Goal: Task Accomplishment & Management: Use online tool/utility

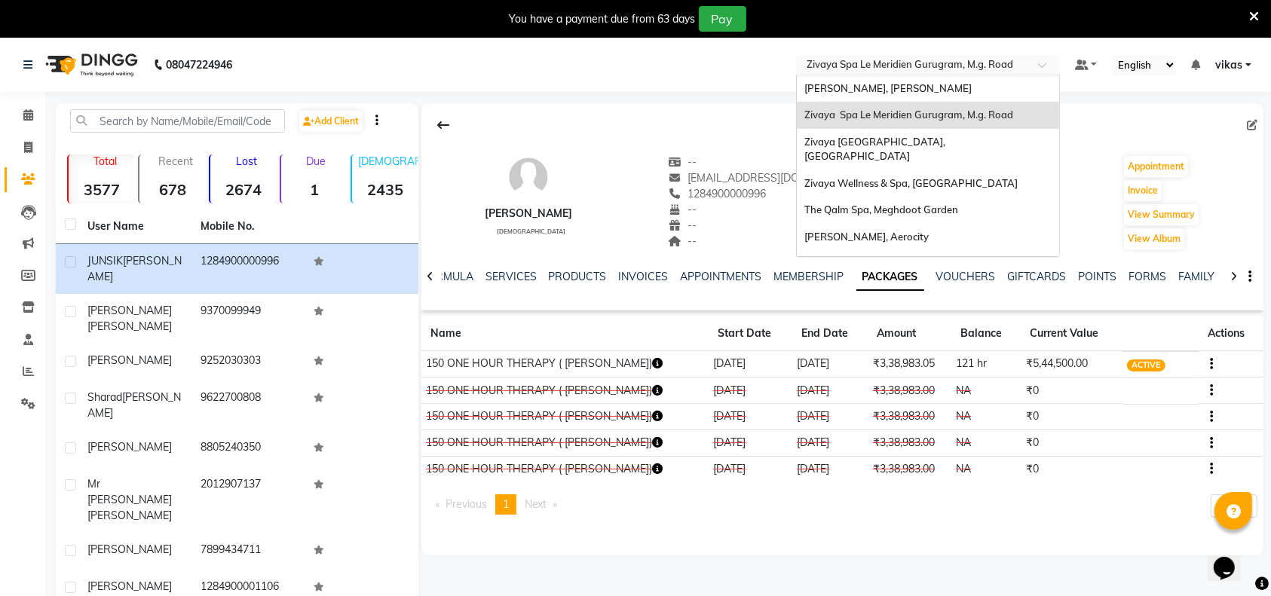
click at [934, 60] on input "text" at bounding box center [913, 66] width 219 height 15
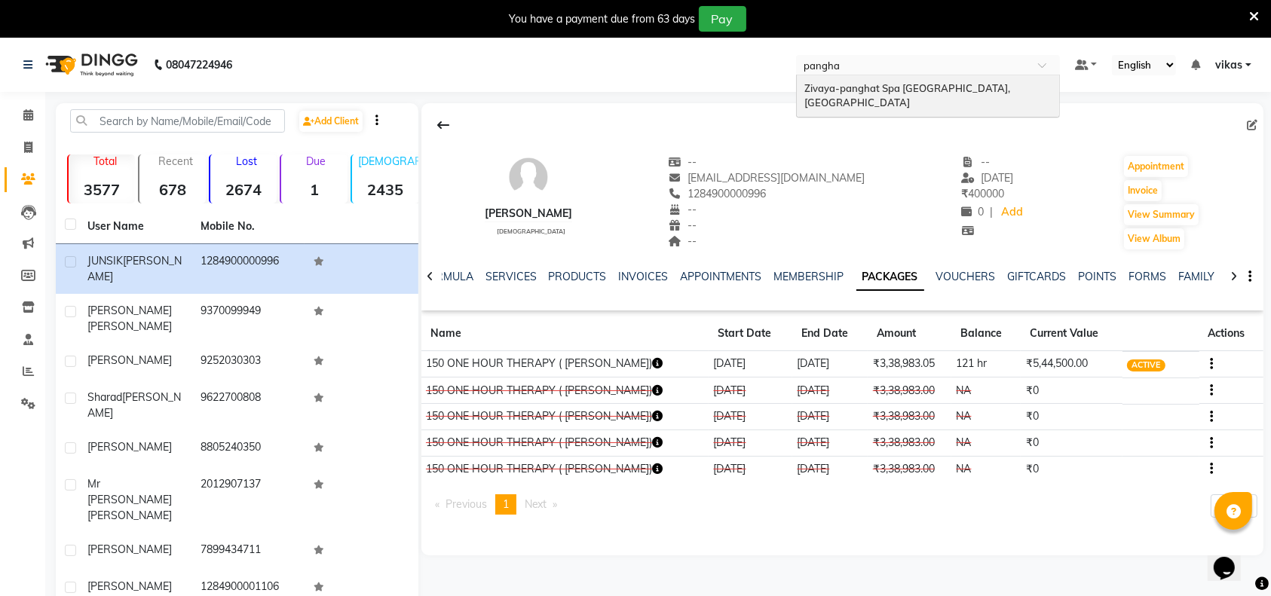
type input "panghat"
click at [959, 82] on span "Zivaya-panghat Spa [GEOGRAPHIC_DATA], [GEOGRAPHIC_DATA]" at bounding box center [908, 95] width 208 height 27
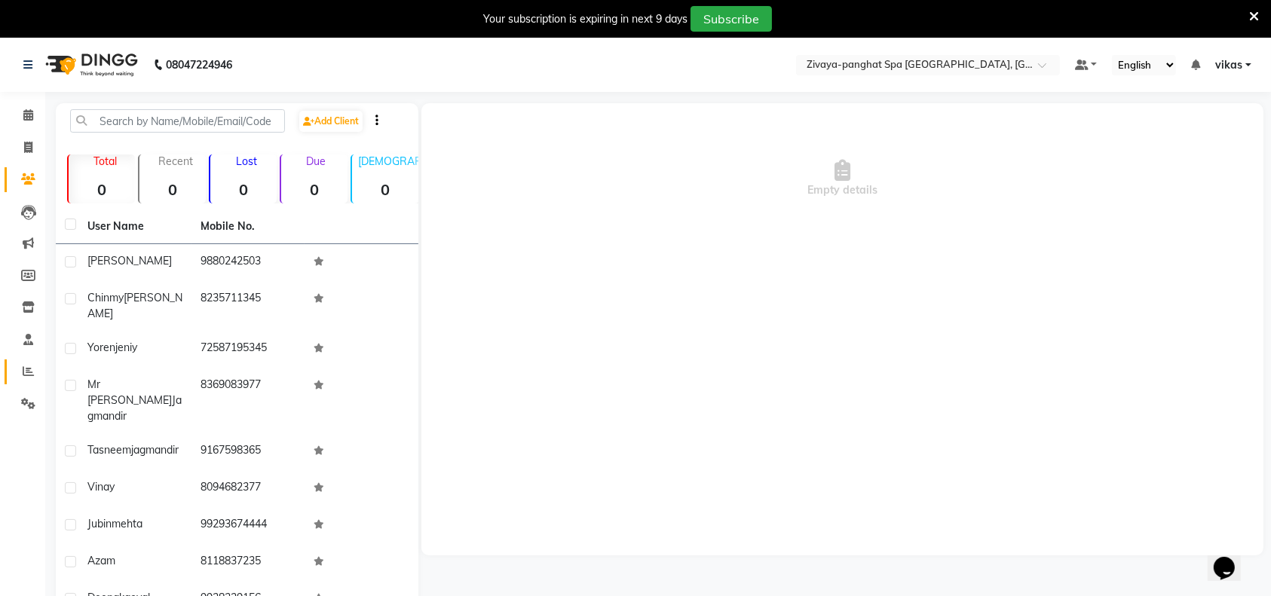
click at [8, 363] on link "Reports" at bounding box center [23, 372] width 36 height 25
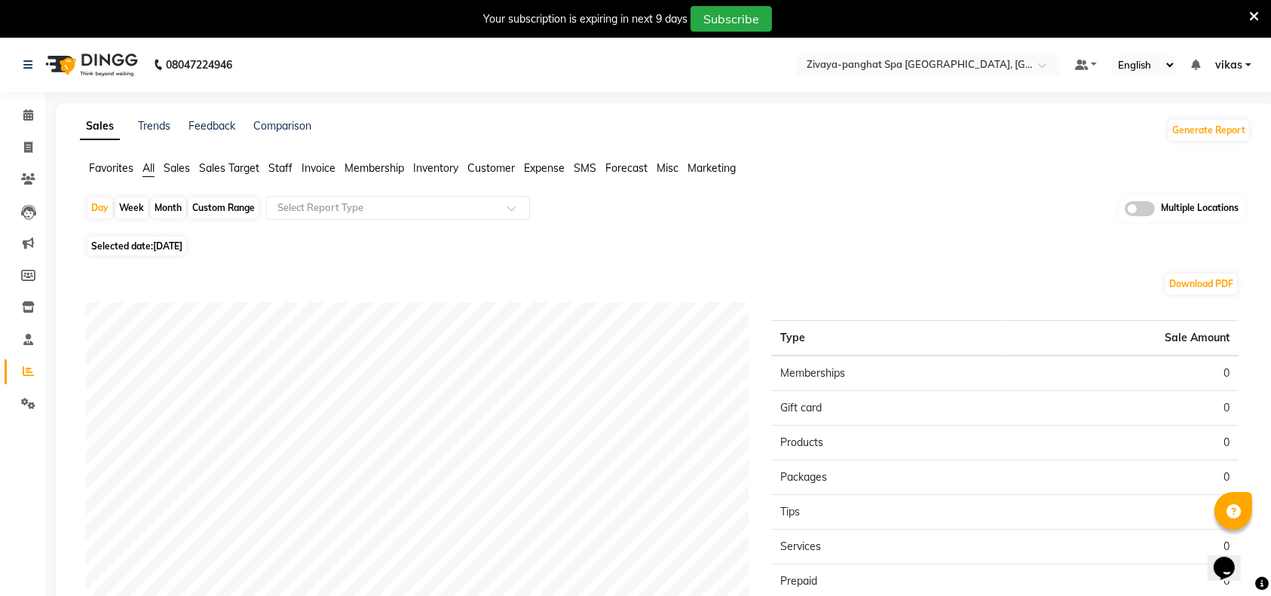
drag, startPoint x: 173, startPoint y: 234, endPoint x: 171, endPoint y: 250, distance: 16.0
click at [173, 241] on div "Day Week Month Custom Range Select Report Type Multiple Locations Selected date…" at bounding box center [665, 473] width 1171 height 557
click at [169, 253] on span "Selected date: 04-09-2025" at bounding box center [136, 246] width 99 height 19
select select "9"
select select "2025"
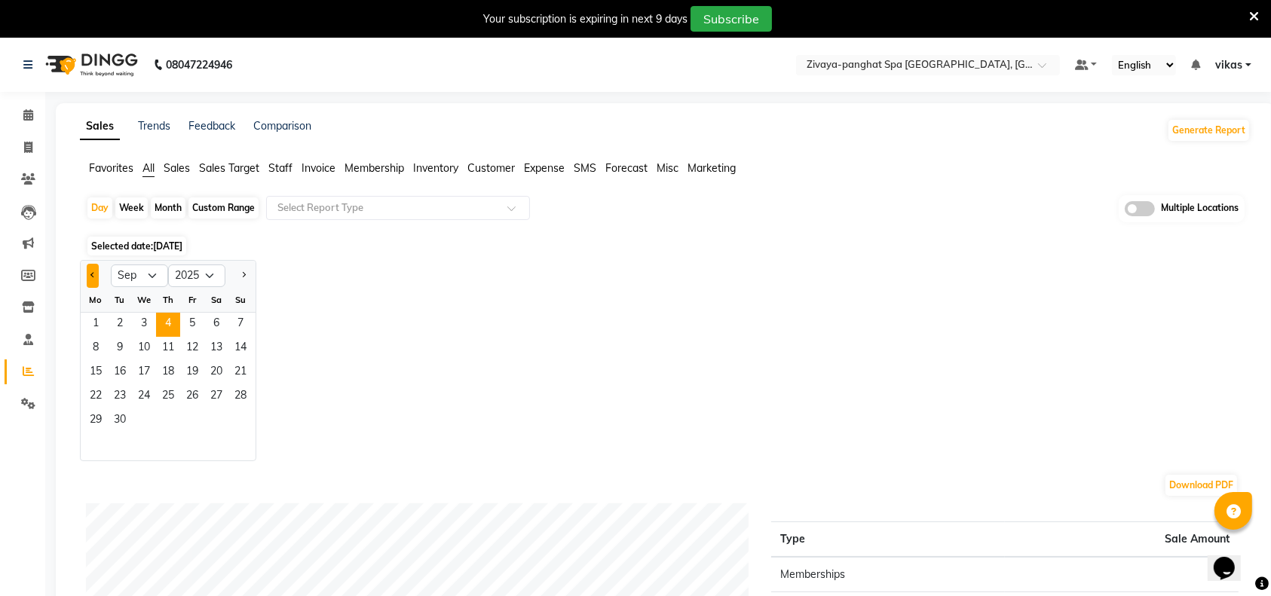
click at [93, 265] on button "Previous month" at bounding box center [93, 276] width 12 height 24
select select "8"
click at [240, 427] on span "31" at bounding box center [240, 421] width 24 height 24
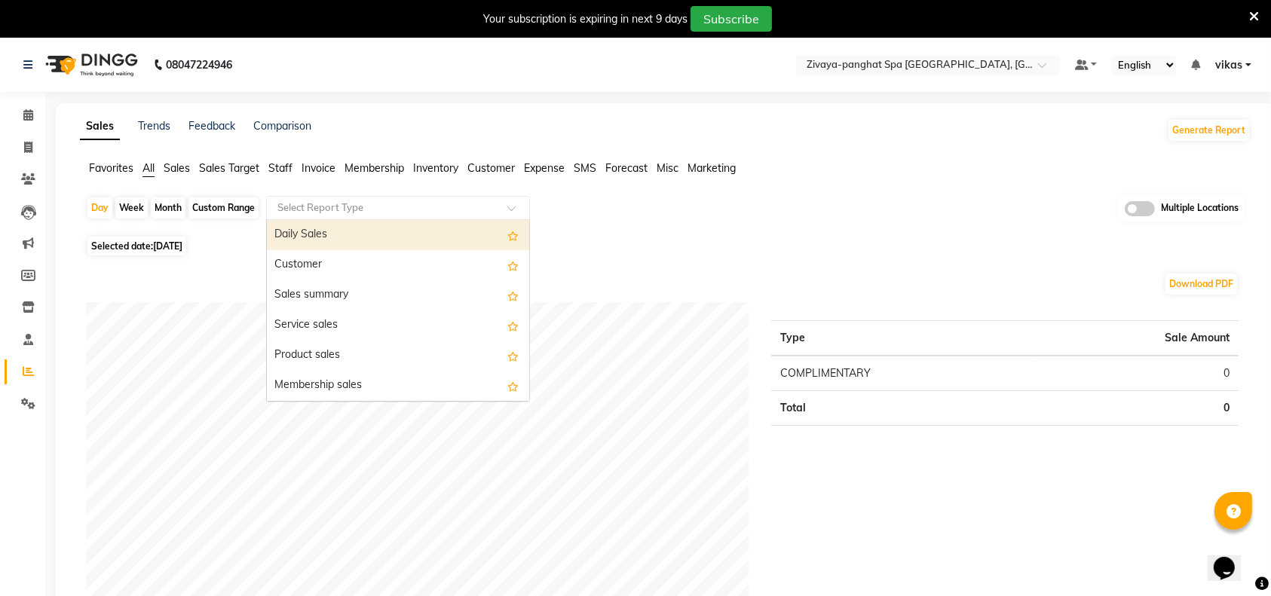
drag, startPoint x: 313, startPoint y: 216, endPoint x: 313, endPoint y: 207, distance: 9.8
click at [313, 214] on div "Select Report Type" at bounding box center [398, 208] width 264 height 24
click at [323, 237] on div "Daily Sales" at bounding box center [398, 235] width 262 height 30
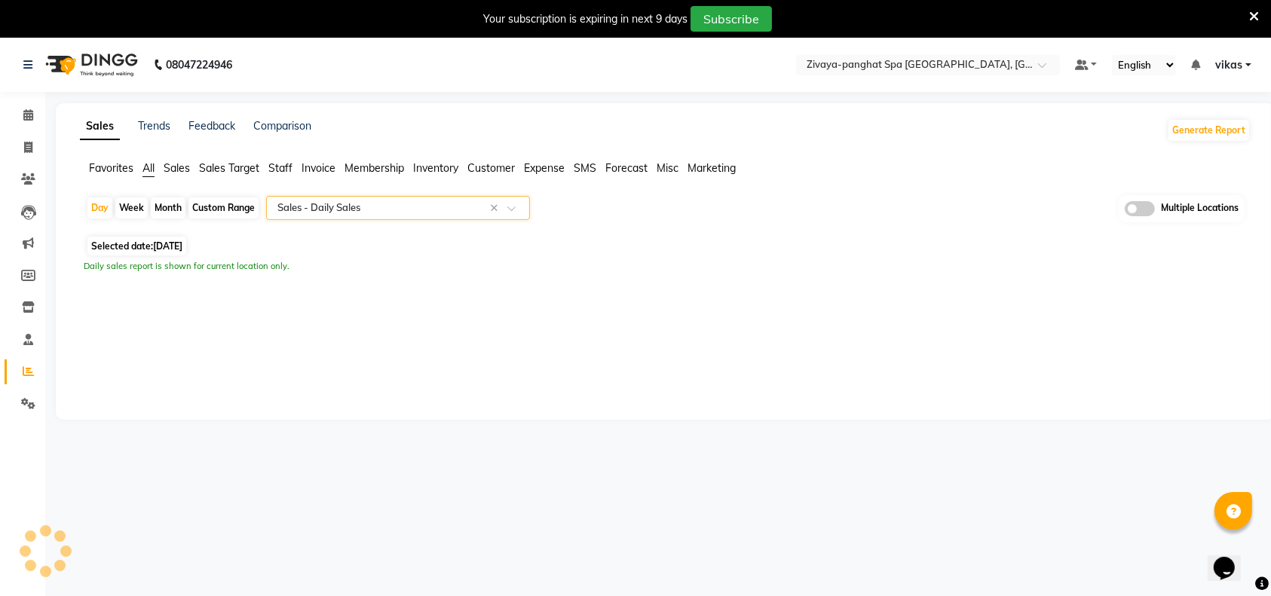
select select "filtered_report"
select select "pdf"
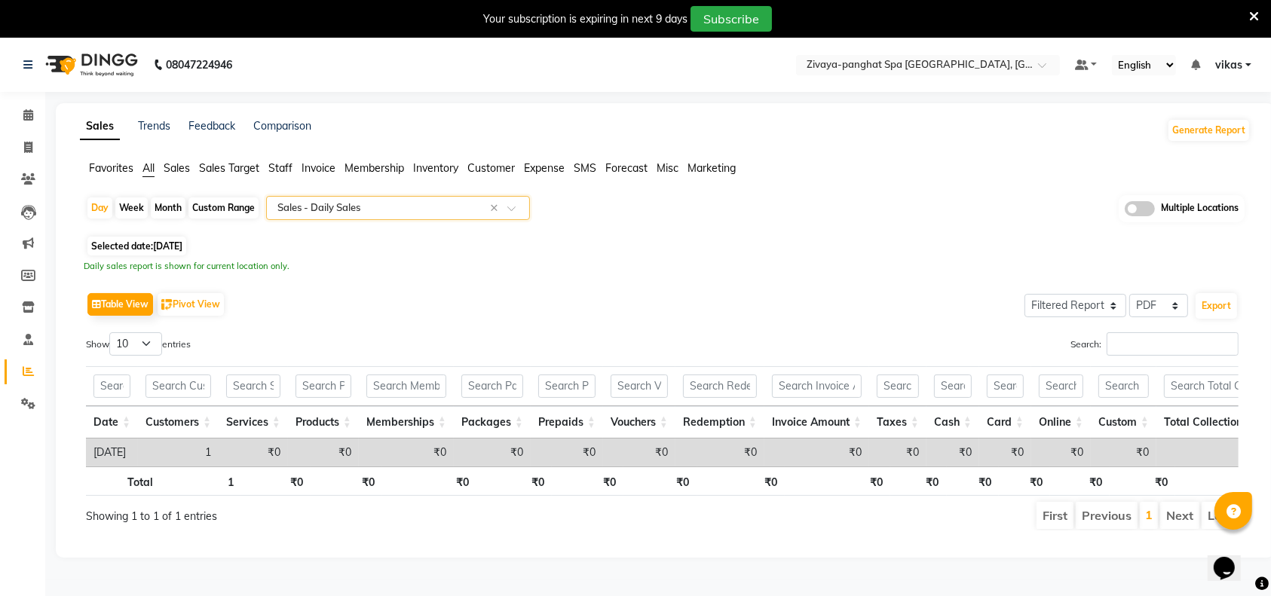
click at [325, 213] on input "text" at bounding box center [382, 208] width 217 height 15
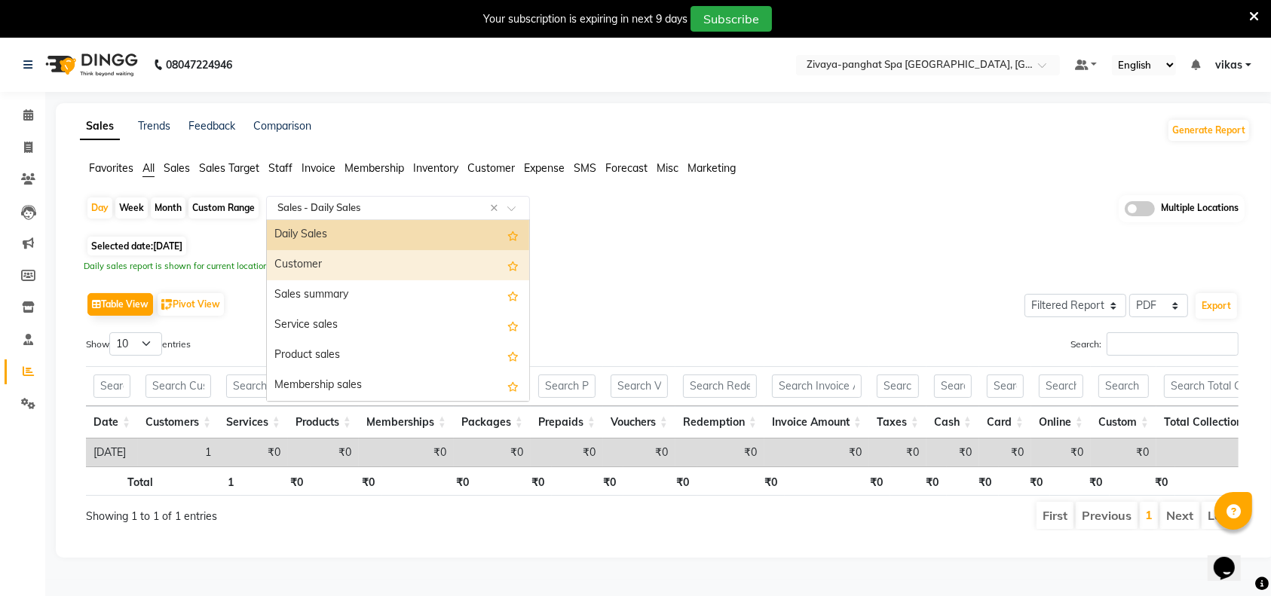
click at [341, 264] on div "Customer" at bounding box center [398, 265] width 262 height 30
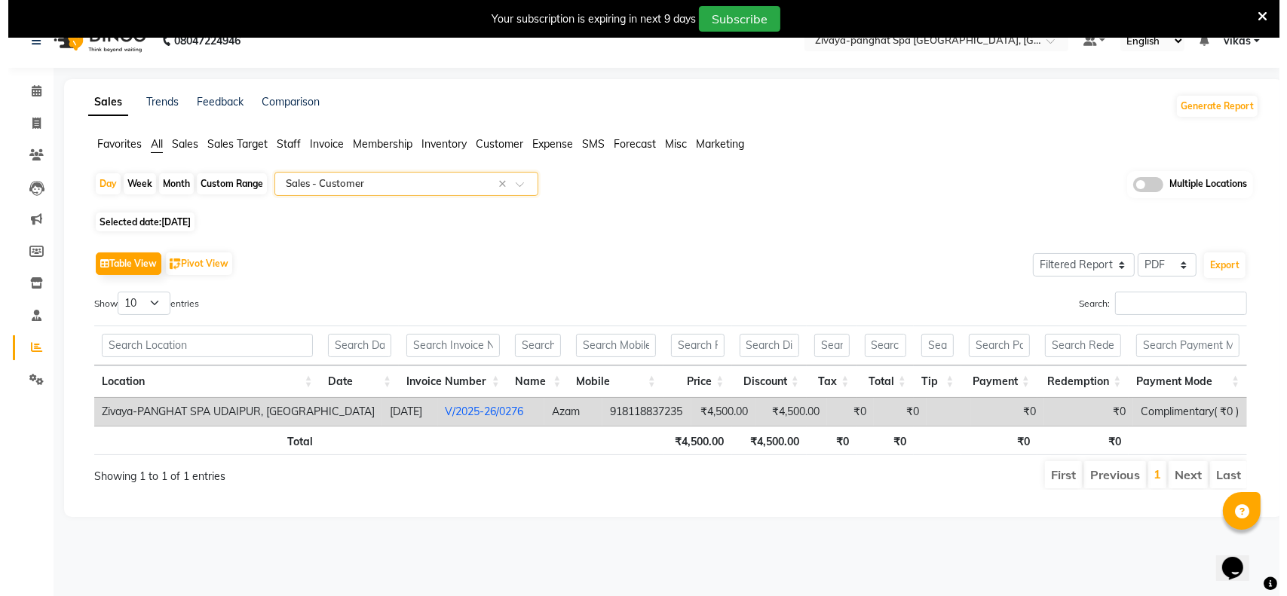
scroll to position [37, 0]
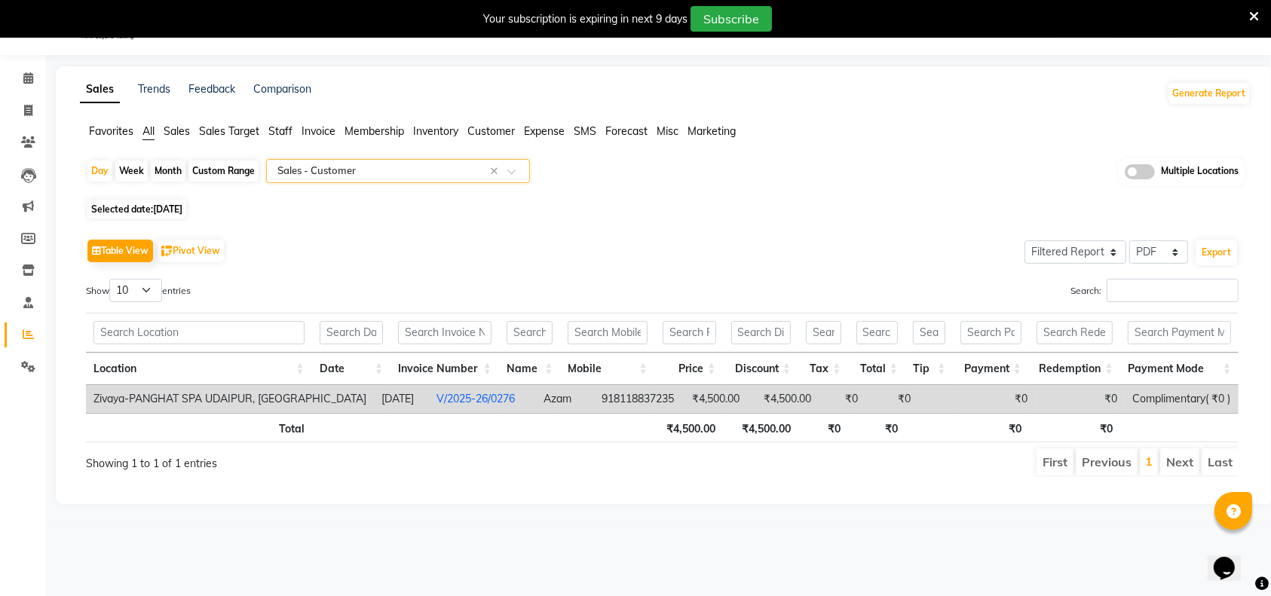
click at [466, 394] on link "V/2025-26/0276" at bounding box center [476, 399] width 78 height 14
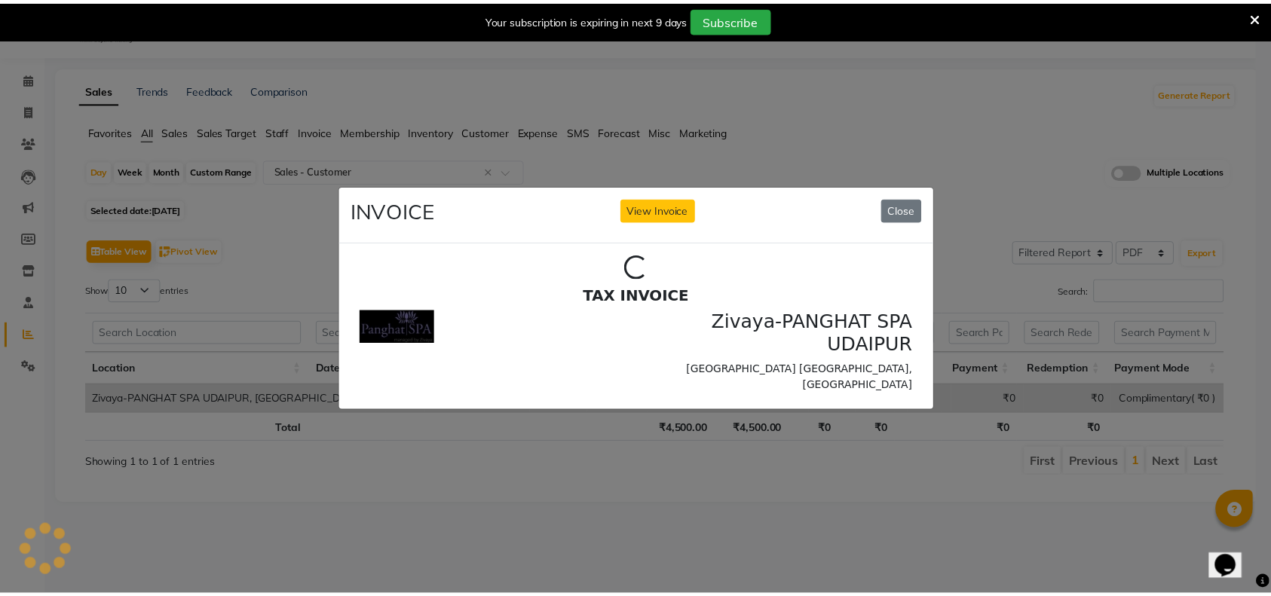
scroll to position [0, 0]
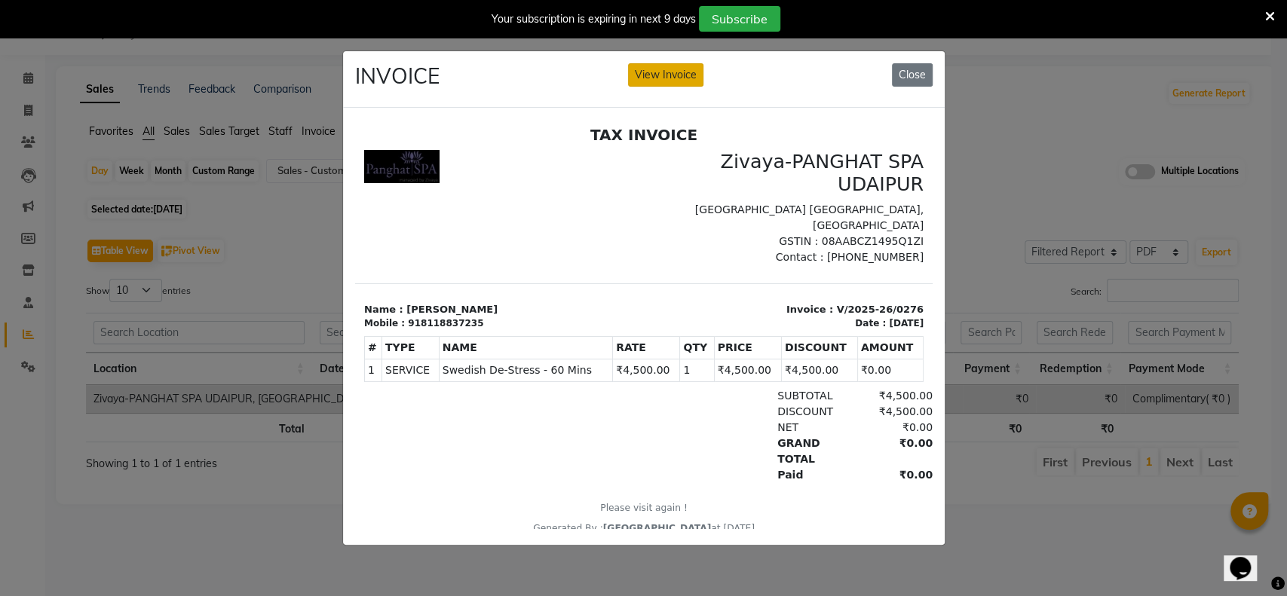
click at [675, 63] on button "View Invoice" at bounding box center [665, 74] width 75 height 23
